Goal: Task Accomplishment & Management: Use online tool/utility

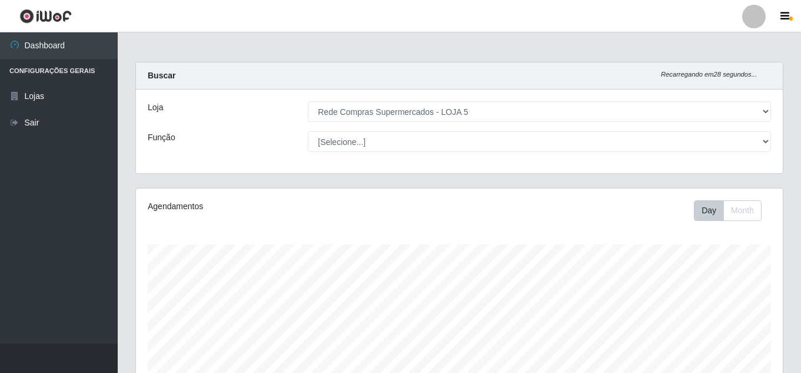
select select "397"
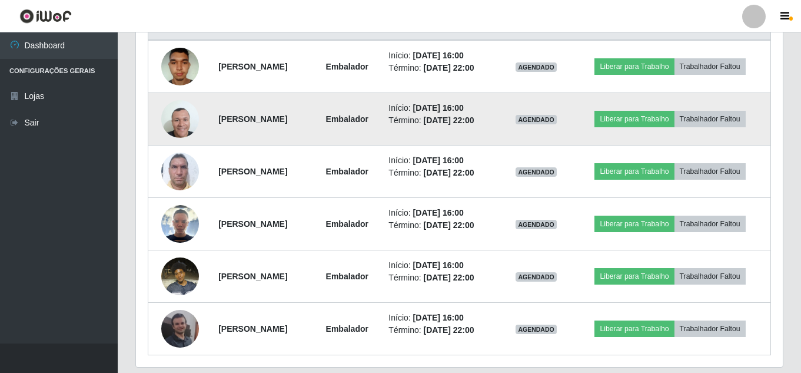
scroll to position [455, 0]
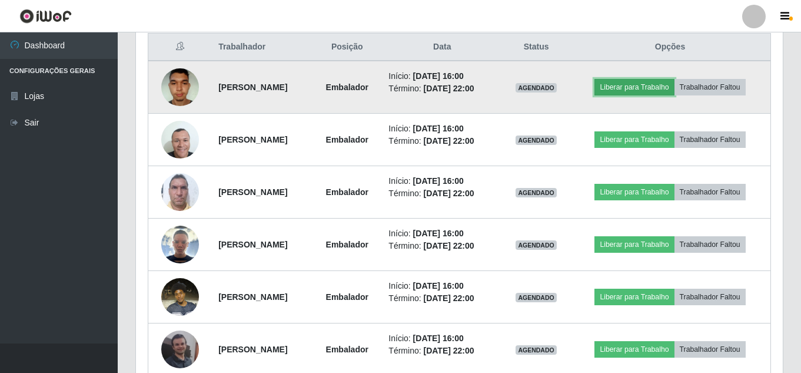
click at [661, 84] on button "Liberar para Trabalho" at bounding box center [634, 87] width 79 height 16
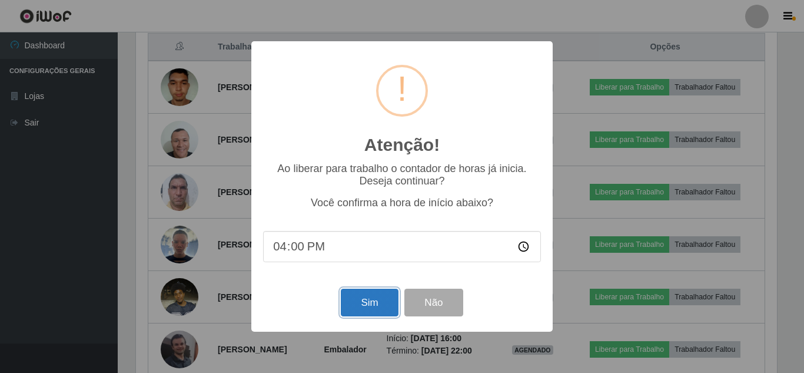
click at [362, 303] on button "Sim" at bounding box center [369, 303] width 57 height 28
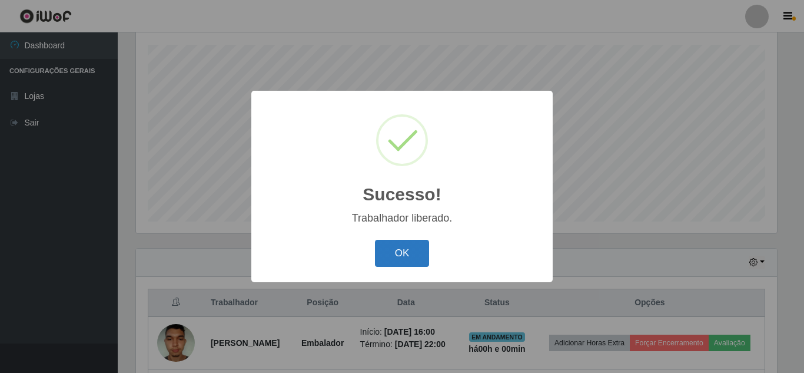
click at [422, 246] on button "OK" at bounding box center [402, 254] width 55 height 28
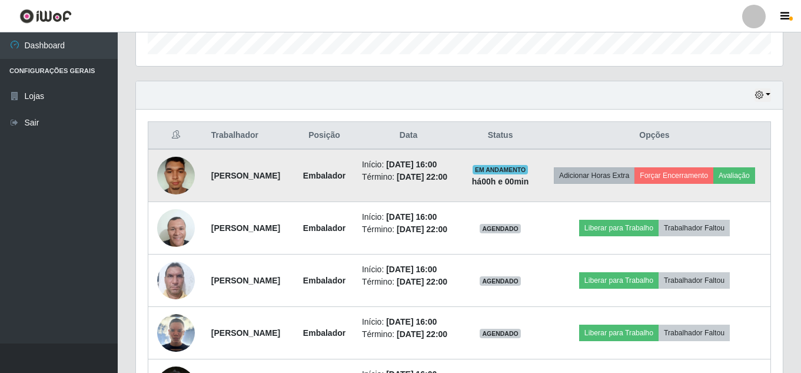
scroll to position [435, 0]
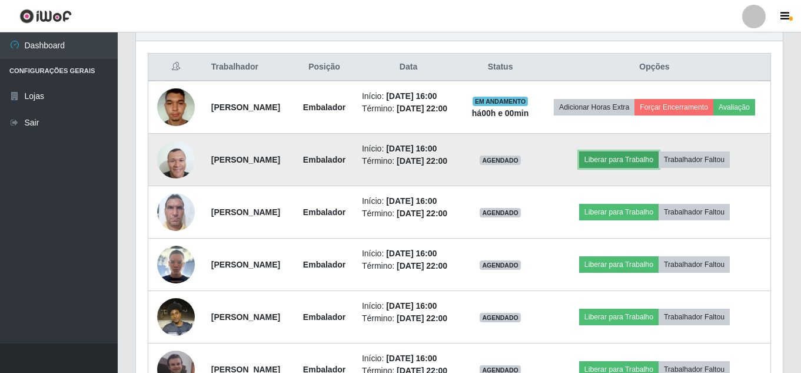
click at [635, 168] on button "Liberar para Trabalho" at bounding box center [618, 159] width 79 height 16
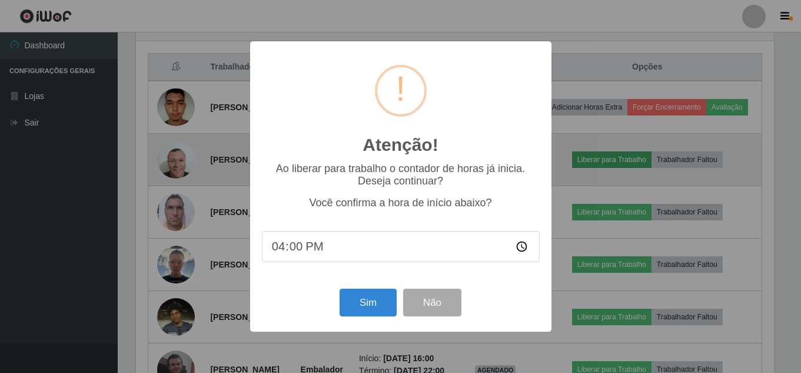
scroll to position [244, 641]
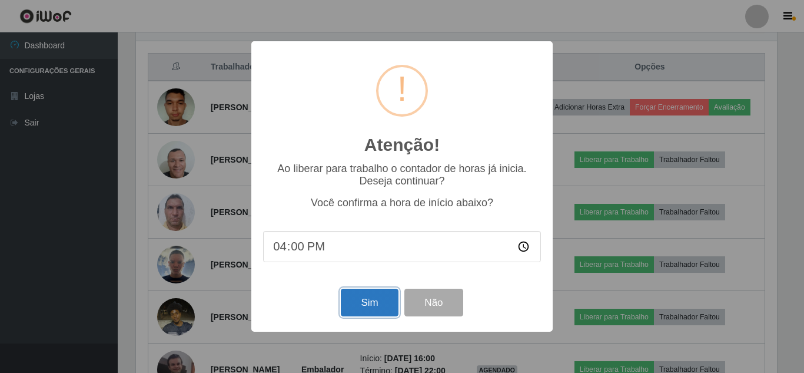
click at [369, 307] on button "Sim" at bounding box center [369, 303] width 57 height 28
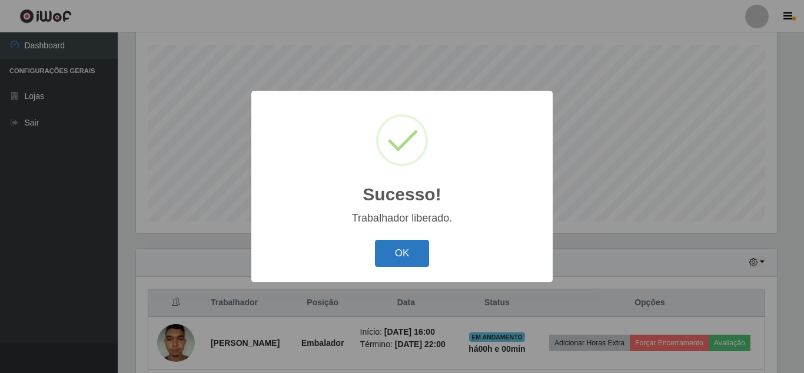
click at [394, 248] on button "OK" at bounding box center [402, 254] width 55 height 28
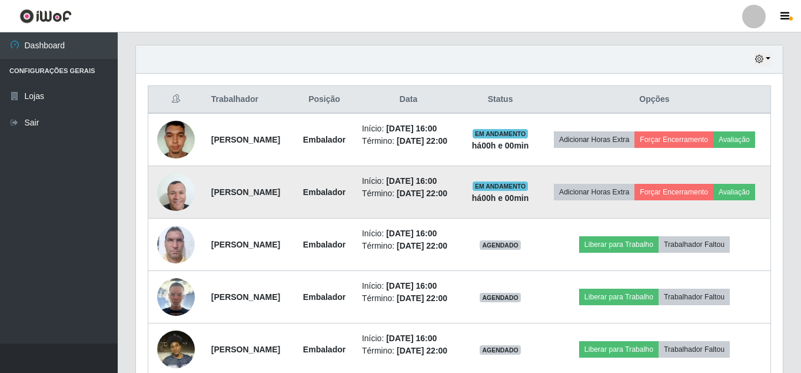
scroll to position [435, 0]
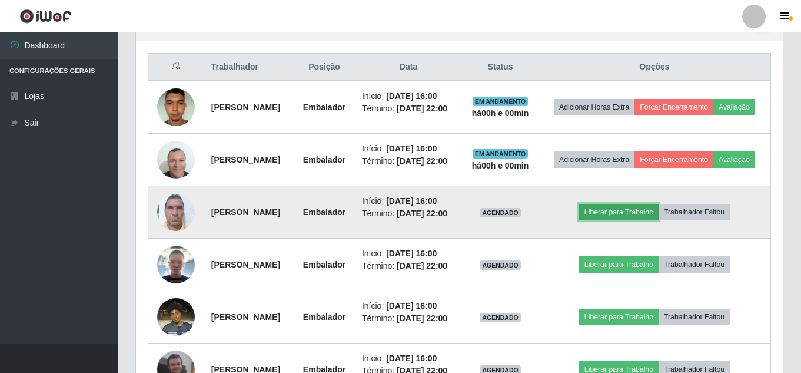
click at [624, 220] on button "Liberar para Trabalho" at bounding box center [618, 212] width 79 height 16
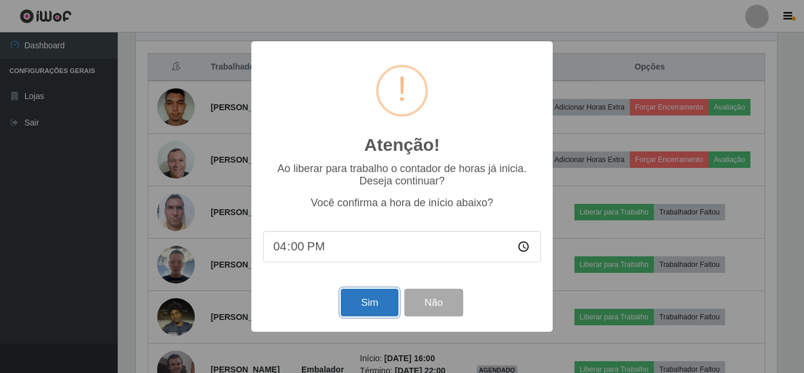
click at [363, 303] on button "Sim" at bounding box center [369, 303] width 57 height 28
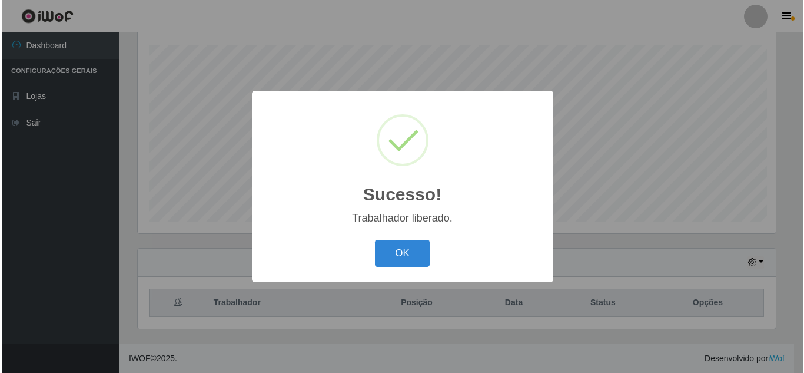
scroll to position [200, 0]
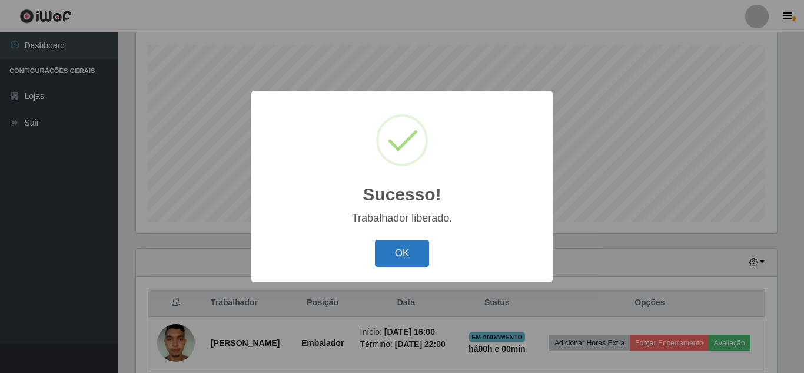
click at [382, 263] on button "OK" at bounding box center [402, 254] width 55 height 28
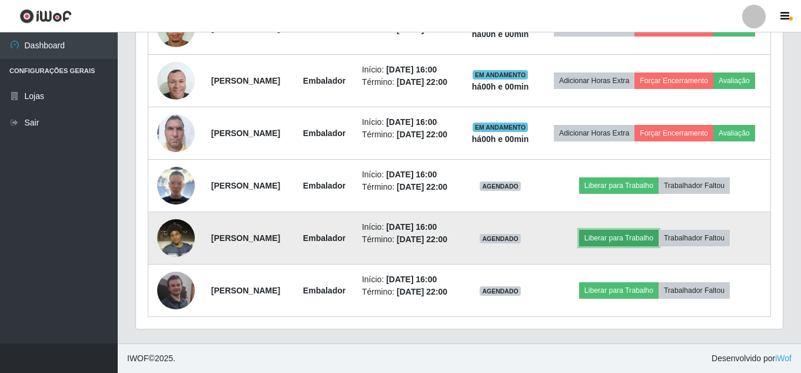
click at [647, 246] on button "Liberar para Trabalho" at bounding box center [618, 238] width 79 height 16
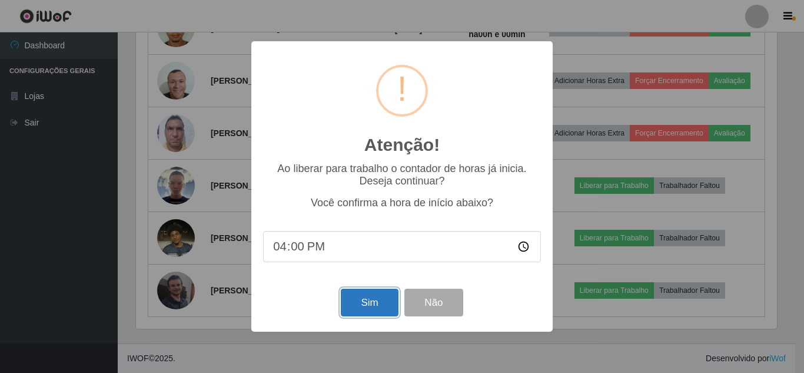
click at [346, 310] on button "Sim" at bounding box center [369, 303] width 57 height 28
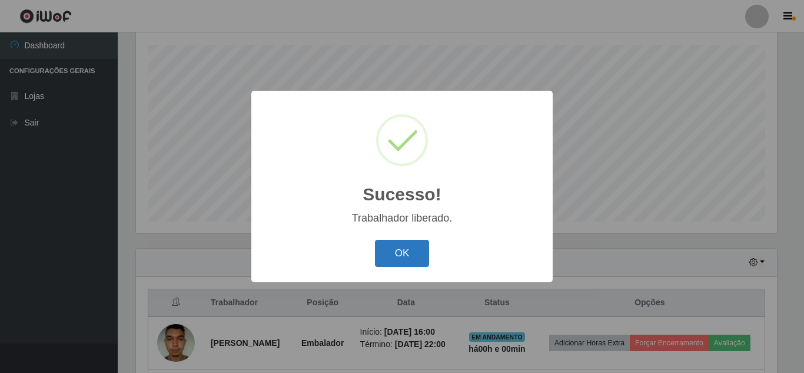
click at [394, 254] on button "OK" at bounding box center [402, 254] width 55 height 28
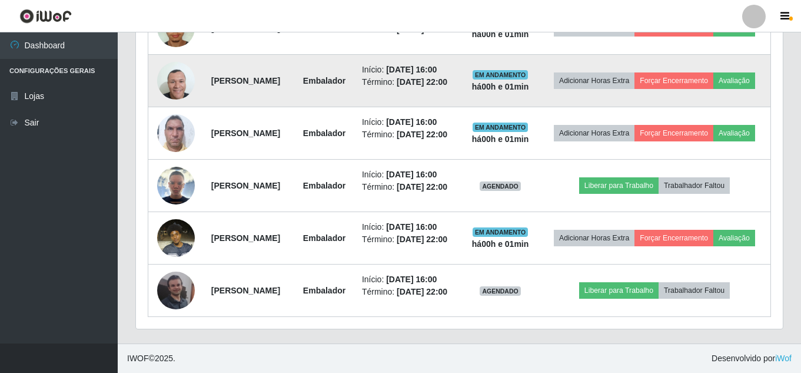
scroll to position [612, 0]
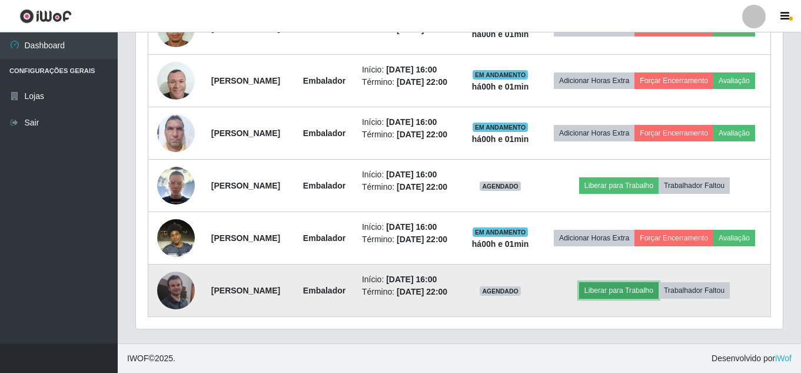
click at [627, 299] on button "Liberar para Trabalho" at bounding box center [618, 290] width 79 height 16
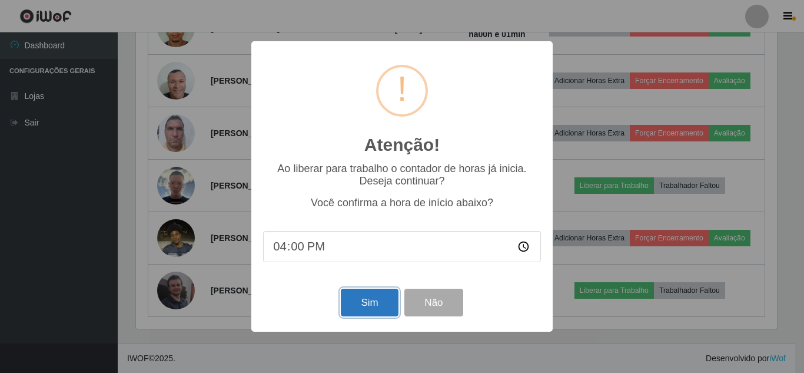
click at [371, 303] on button "Sim" at bounding box center [369, 303] width 57 height 28
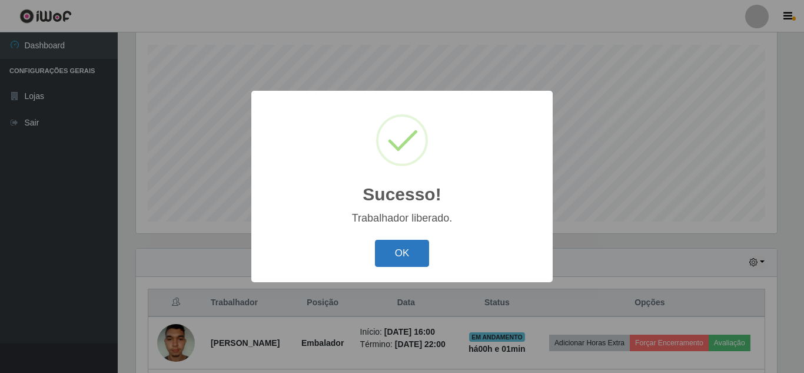
click at [401, 256] on button "OK" at bounding box center [402, 254] width 55 height 28
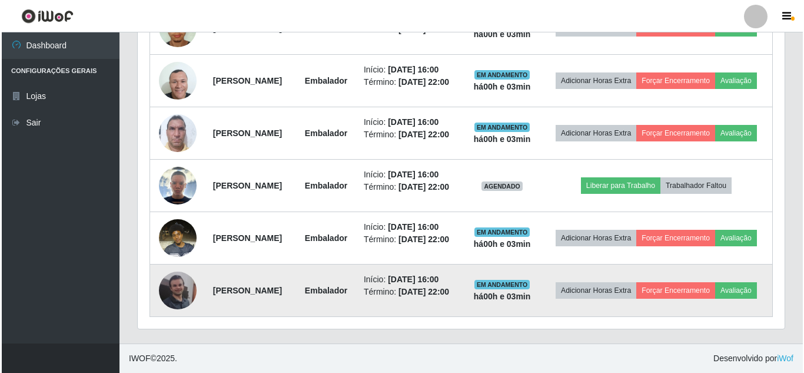
scroll to position [582, 0]
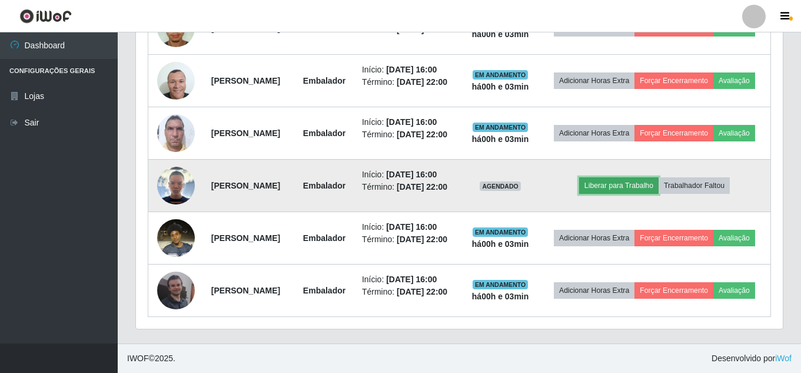
click at [640, 194] on button "Liberar para Trabalho" at bounding box center [618, 185] width 79 height 16
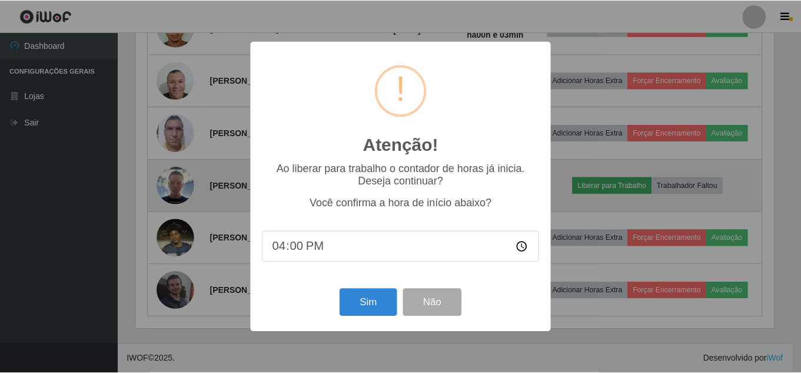
scroll to position [244, 641]
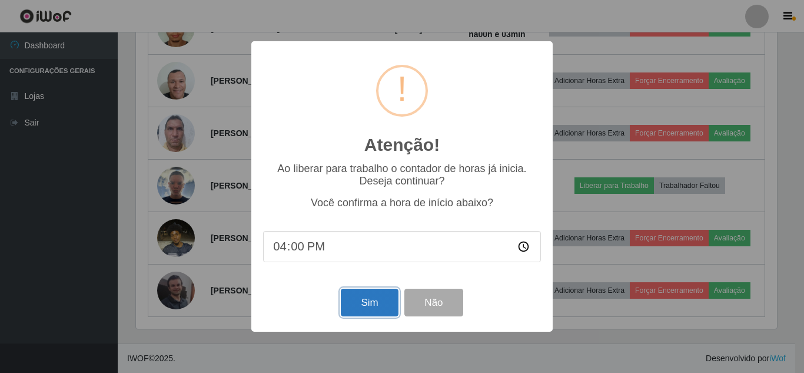
click at [358, 305] on button "Sim" at bounding box center [369, 303] width 57 height 28
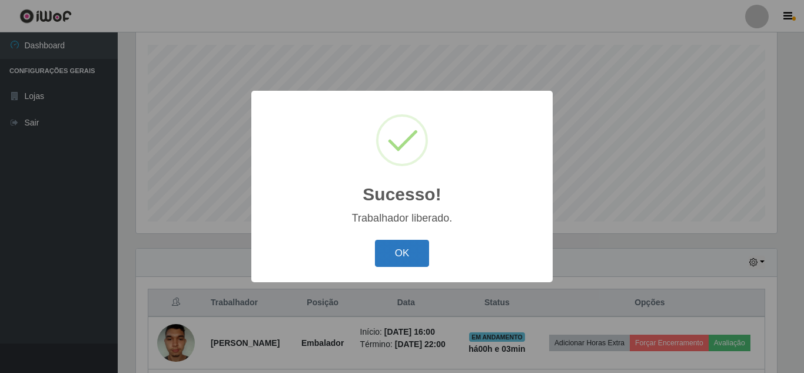
click at [404, 260] on button "OK" at bounding box center [402, 254] width 55 height 28
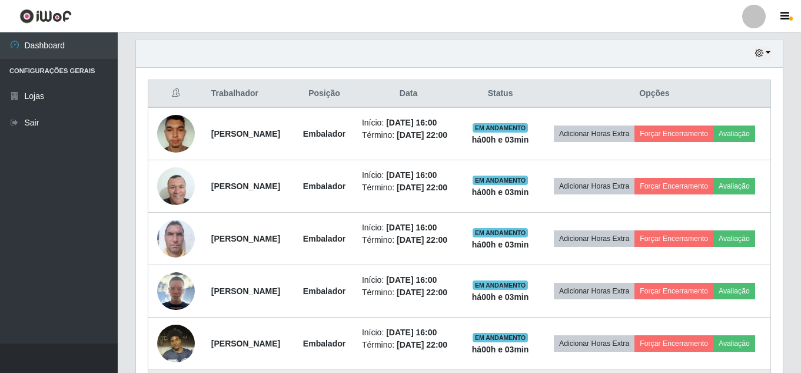
scroll to position [406, 0]
